Goal: Information Seeking & Learning: Learn about a topic

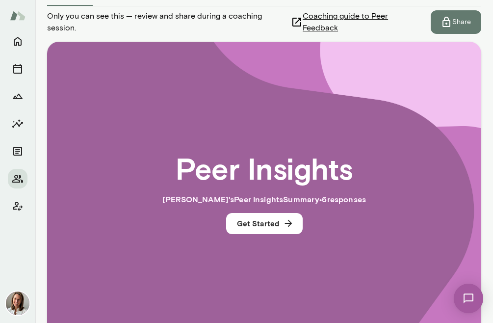
scroll to position [156, 0]
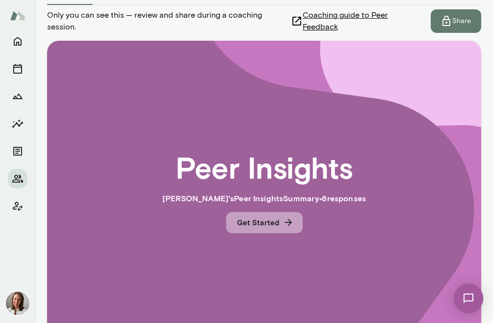
click at [261, 221] on button "Get Started" at bounding box center [264, 222] width 77 height 21
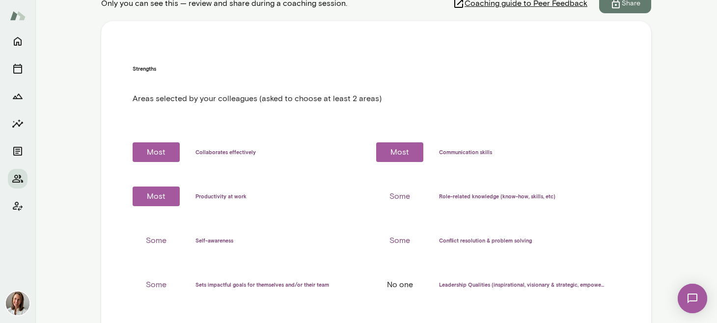
scroll to position [176, 0]
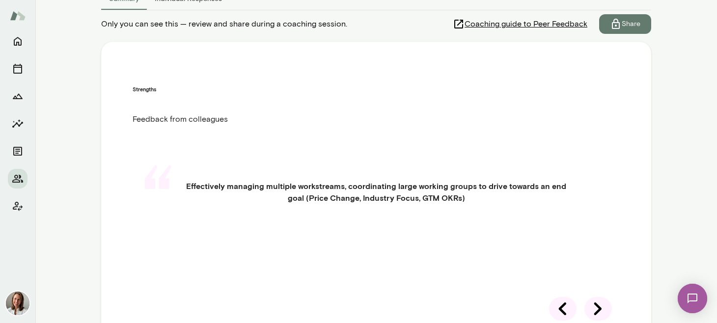
scroll to position [156, 0]
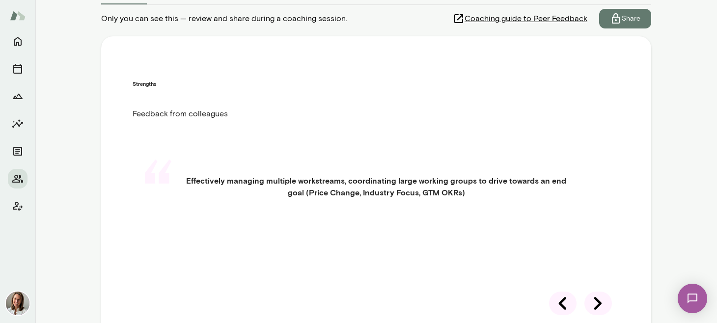
click at [599, 304] on icon at bounding box center [597, 303] width 27 height 27
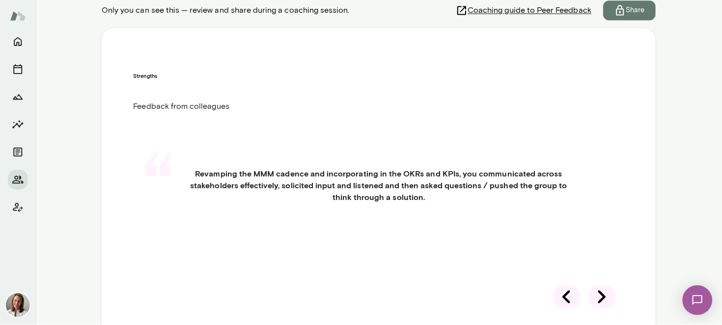
scroll to position [169, 0]
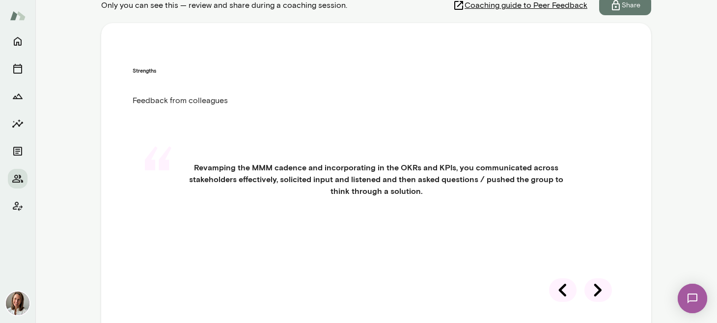
drag, startPoint x: 595, startPoint y: 293, endPoint x: 580, endPoint y: 265, distance: 31.2
click at [595, 292] on icon at bounding box center [597, 289] width 27 height 27
click at [599, 292] on icon at bounding box center [597, 289] width 27 height 27
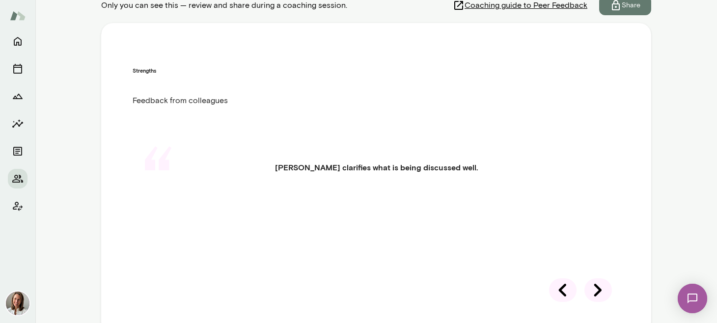
click at [596, 288] on icon at bounding box center [597, 289] width 27 height 27
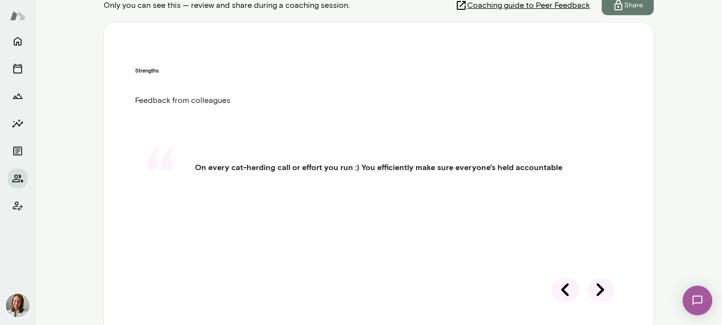
scroll to position [169, 0]
click at [600, 291] on icon at bounding box center [599, 290] width 7 height 13
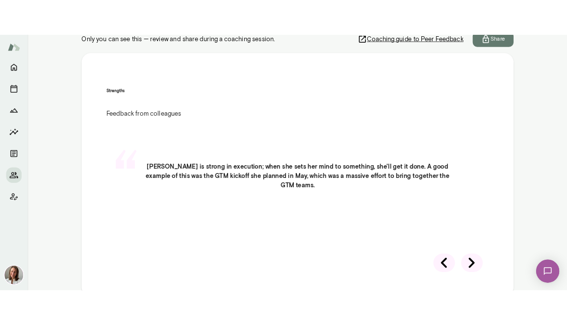
scroll to position [169, 0]
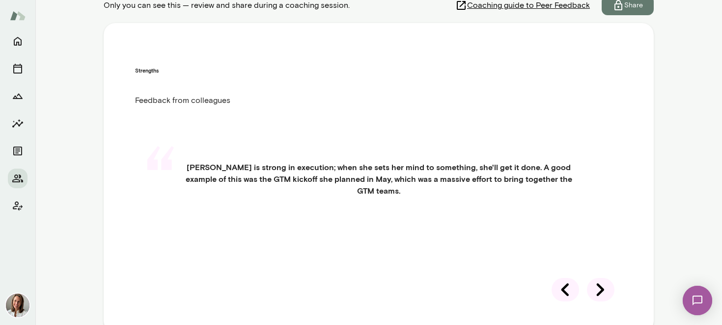
click at [592, 244] on div "“ [PERSON_NAME] is strong in execution; when she sets her mind to something, sh…" at bounding box center [378, 191] width 487 height 106
click at [601, 288] on icon at bounding box center [600, 289] width 27 height 27
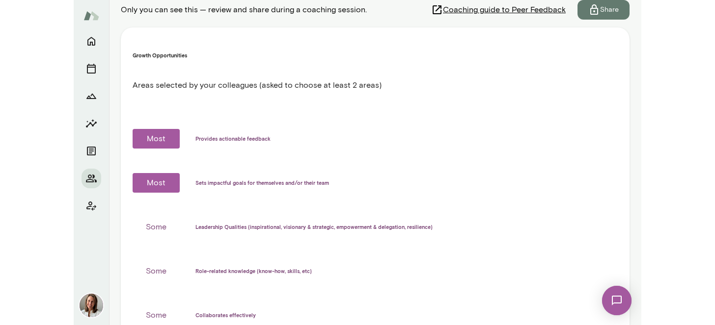
scroll to position [165, 0]
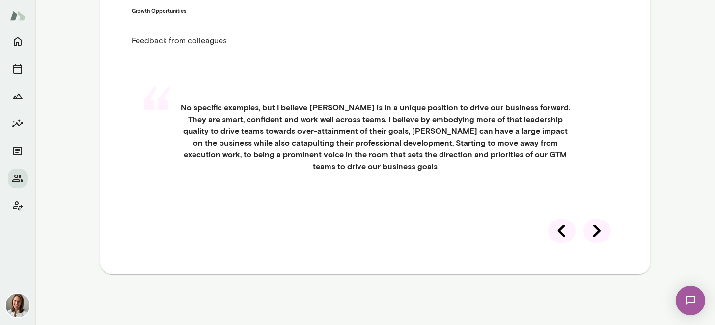
scroll to position [258, 0]
click at [599, 245] on icon at bounding box center [596, 230] width 27 height 27
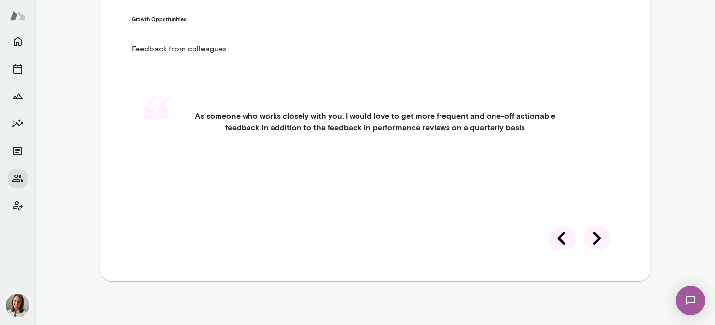
scroll to position [218, 0]
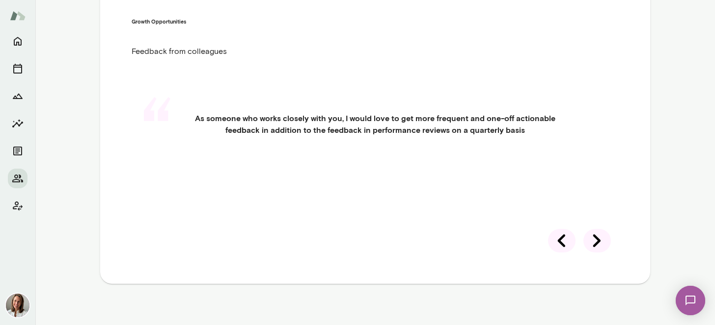
click at [596, 228] on div "Growth Opportunities Feedback from colleagues “ As someone who works closely wi…" at bounding box center [375, 129] width 550 height 310
click at [597, 239] on icon at bounding box center [596, 240] width 27 height 27
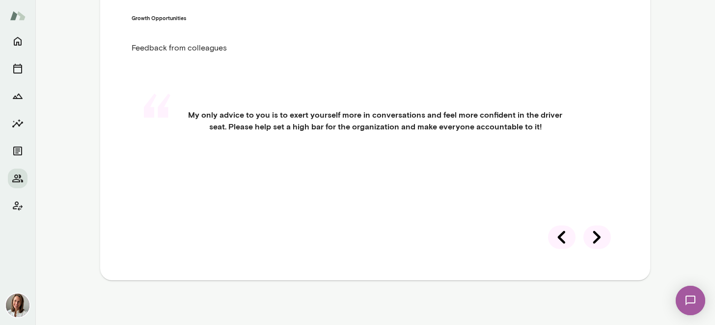
click at [590, 241] on div at bounding box center [596, 238] width 27 height 24
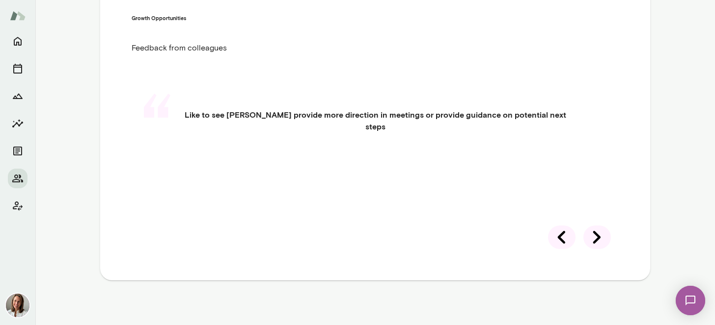
click at [591, 238] on icon at bounding box center [596, 237] width 27 height 27
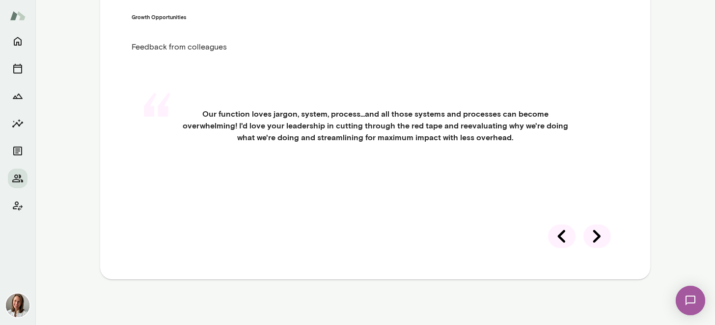
scroll to position [221, 0]
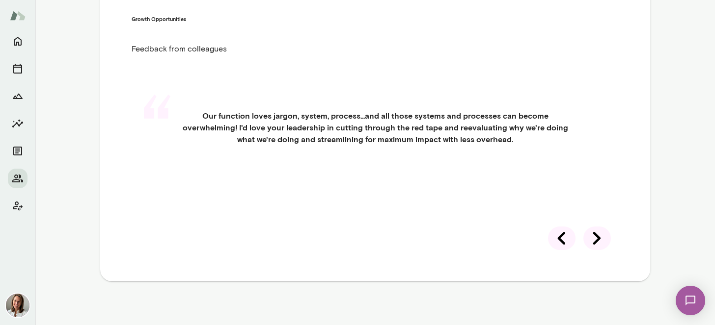
click at [599, 252] on icon at bounding box center [596, 238] width 27 height 27
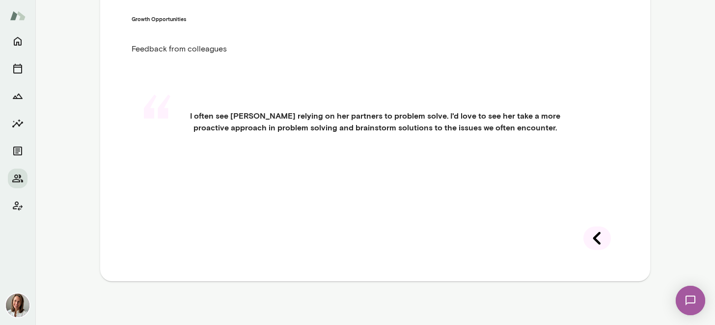
click at [595, 241] on icon at bounding box center [596, 238] width 27 height 27
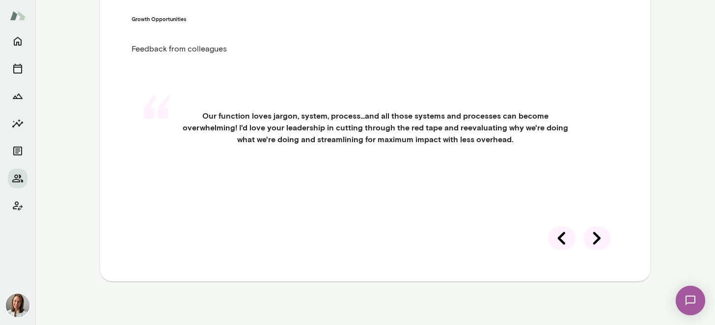
click at [595, 192] on div "“ Our function loves jargon, system, process...and all those systems and proces…" at bounding box center [375, 139] width 487 height 106
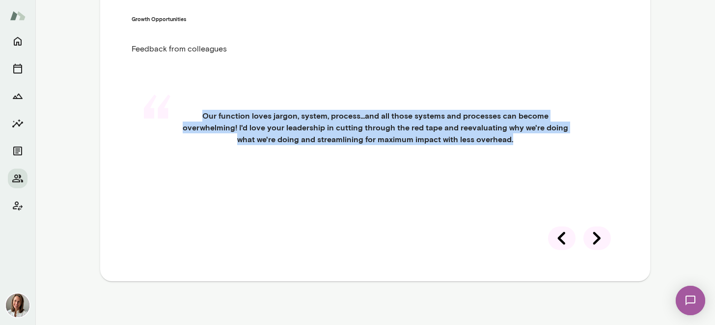
click at [595, 192] on div "“ Our function loves jargon, system, process...and all those systems and proces…" at bounding box center [375, 139] width 487 height 106
click at [563, 250] on icon at bounding box center [561, 238] width 27 height 27
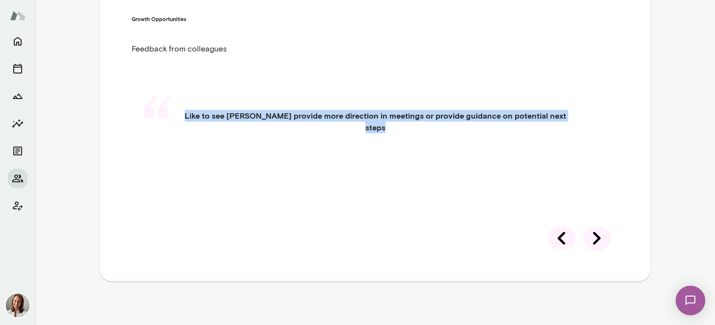
click at [563, 240] on icon at bounding box center [561, 238] width 27 height 27
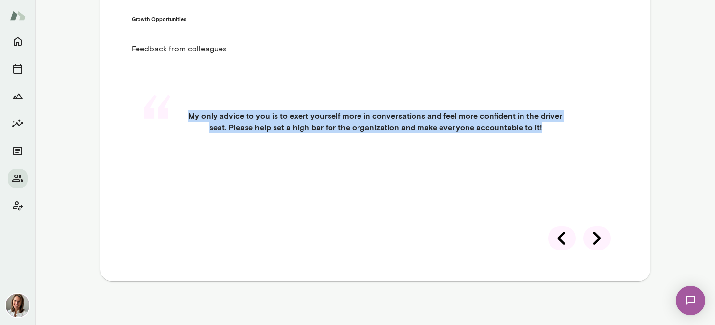
click at [563, 240] on icon at bounding box center [561, 238] width 27 height 27
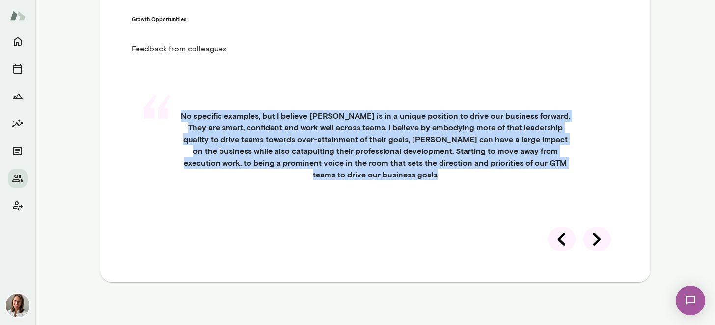
click at [563, 181] on h4 "No specific examples, but I believe [PERSON_NAME] is in a unique position to dr…" at bounding box center [375, 145] width 440 height 71
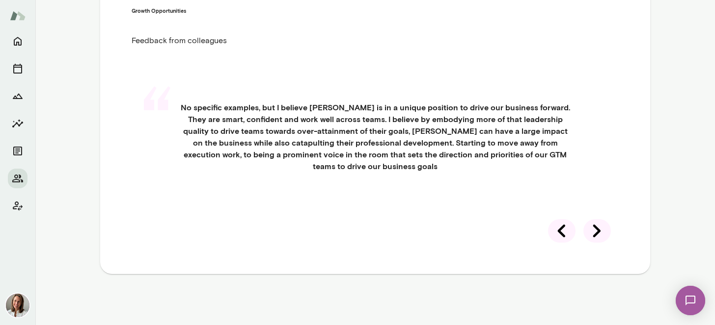
click at [565, 245] on icon at bounding box center [561, 230] width 27 height 27
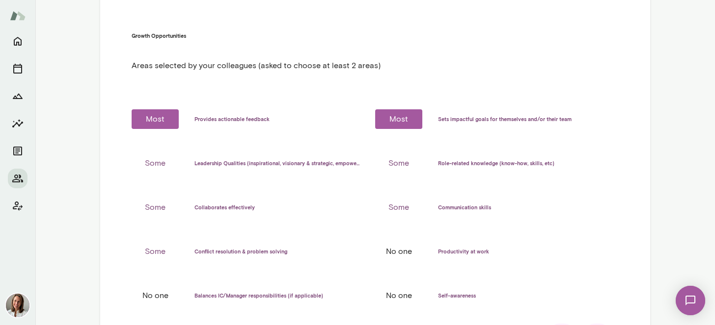
scroll to position [202, 0]
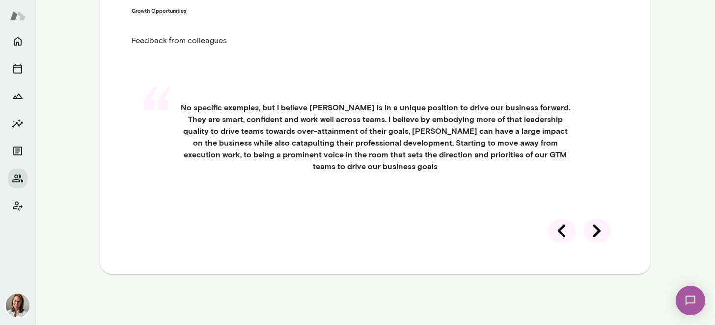
click at [593, 245] on icon at bounding box center [596, 230] width 27 height 27
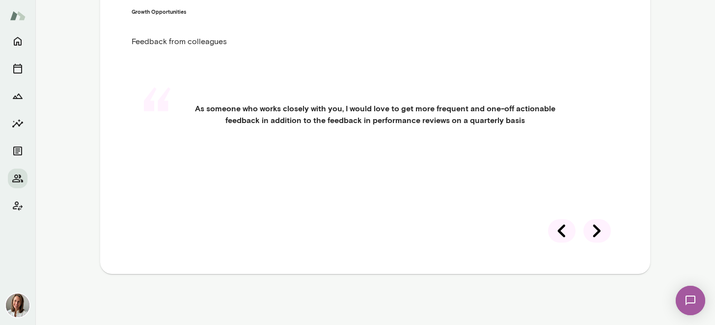
click at [560, 233] on icon at bounding box center [561, 230] width 27 height 27
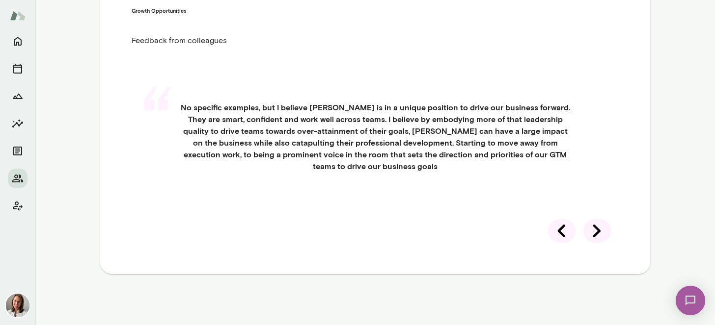
click at [564, 245] on icon at bounding box center [561, 230] width 27 height 27
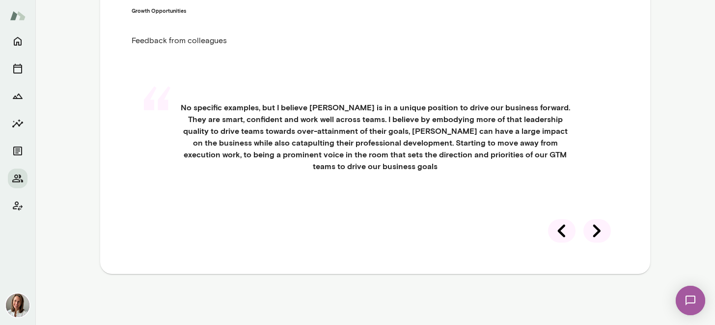
click at [594, 245] on icon at bounding box center [596, 230] width 27 height 27
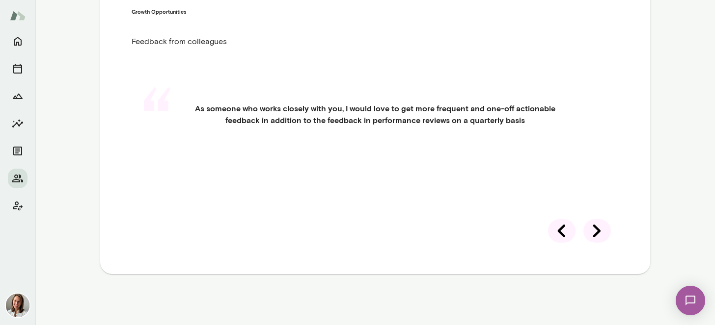
click at [592, 235] on icon at bounding box center [596, 230] width 27 height 27
click at [595, 229] on icon at bounding box center [596, 231] width 7 height 13
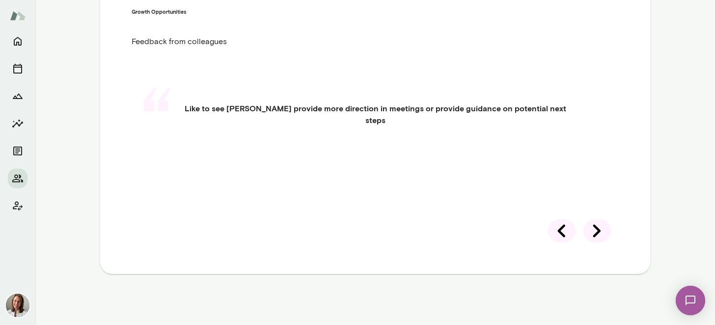
click at [603, 234] on div at bounding box center [596, 231] width 27 height 24
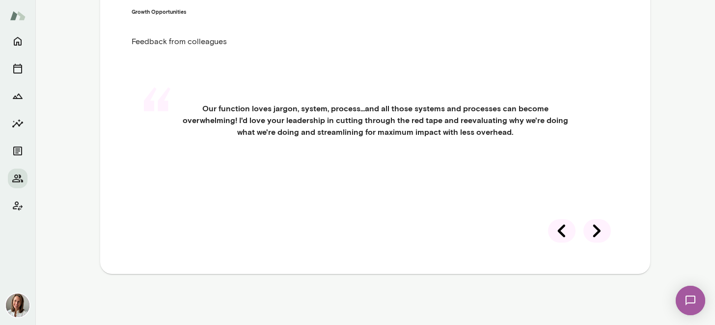
scroll to position [245, 0]
click at [596, 229] on icon at bounding box center [596, 231] width 7 height 13
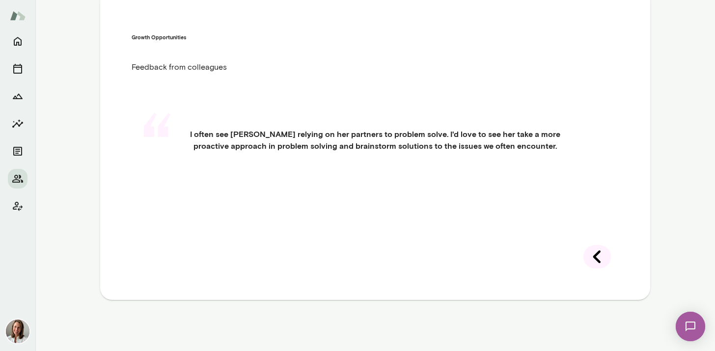
scroll to position [203, 0]
click at [16, 36] on icon "Home" at bounding box center [18, 41] width 12 height 12
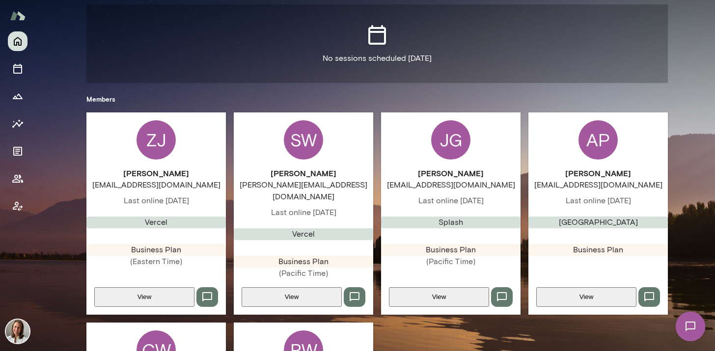
scroll to position [265, 0]
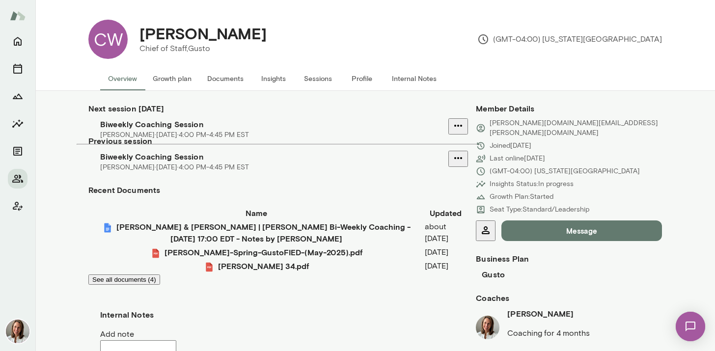
click at [268, 82] on button "Insights" at bounding box center [273, 79] width 44 height 24
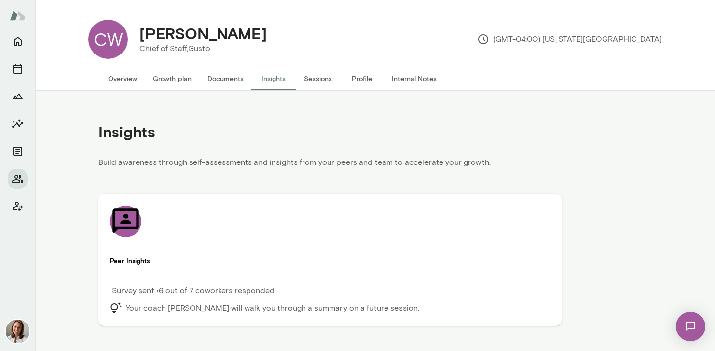
click at [367, 206] on div "Peer Insights Survey sent • 6 out of 7 coworkers responded Your coach [PERSON_N…" at bounding box center [330, 260] width 440 height 108
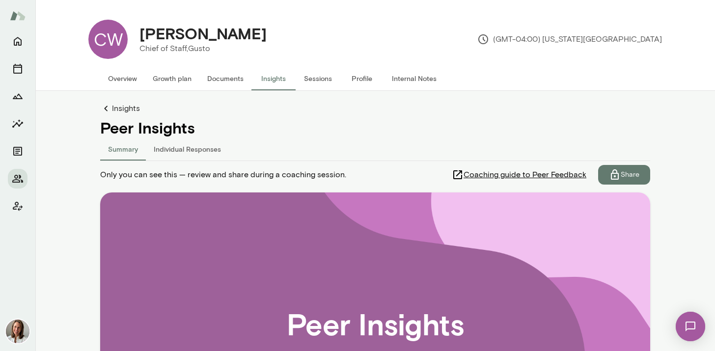
click at [612, 173] on icon "button" at bounding box center [615, 174] width 8 height 10
click at [103, 243] on button "Share" at bounding box center [81, 233] width 43 height 21
